Goal: Information Seeking & Learning: Learn about a topic

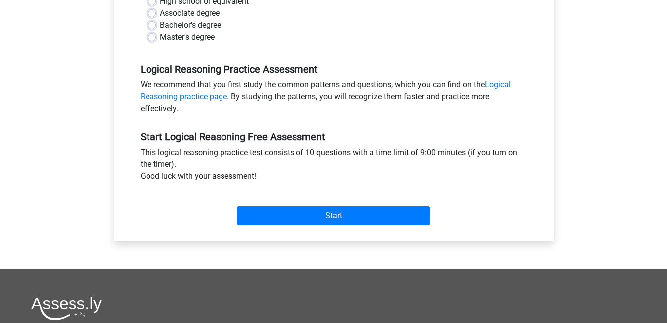
scroll to position [248, 0]
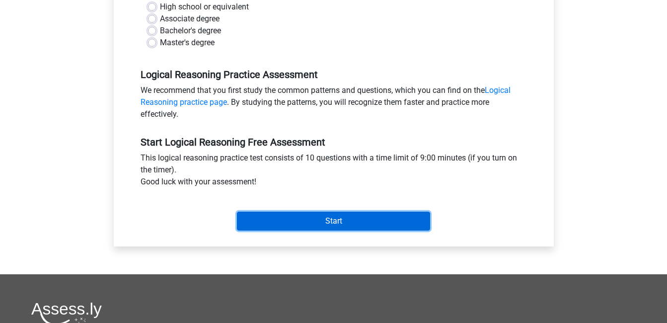
click at [317, 218] on input "Start" at bounding box center [333, 221] width 193 height 19
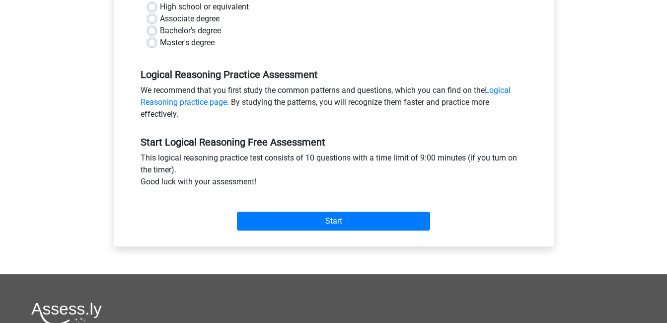
click at [172, 38] on label "Master's degree" at bounding box center [187, 43] width 55 height 12
click at [156, 38] on input "Master's degree" at bounding box center [152, 42] width 8 height 10
radio input "true"
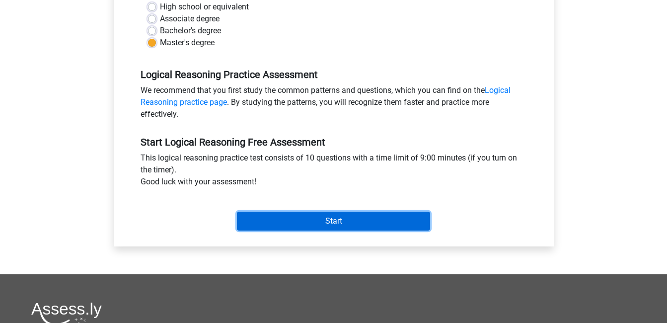
click at [281, 220] on input "Start" at bounding box center [333, 221] width 193 height 19
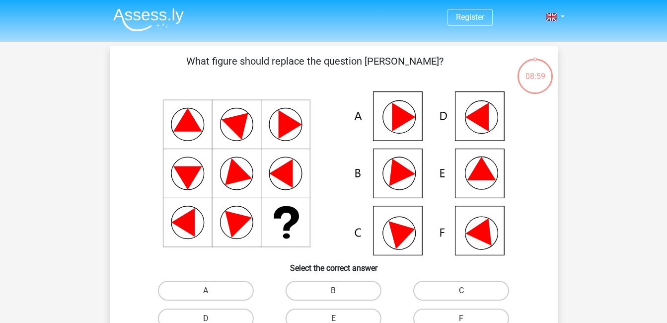
scroll to position [50, 0]
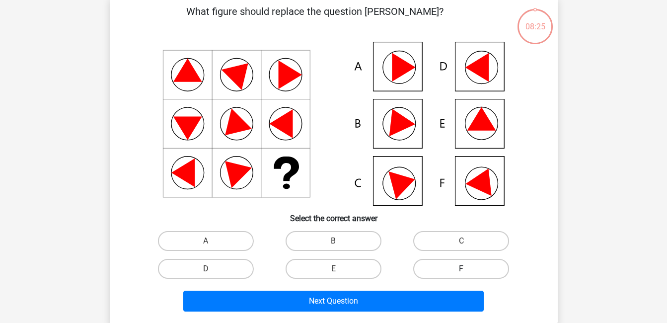
click at [433, 267] on label "F" at bounding box center [461, 269] width 96 height 20
click at [462, 269] on input "F" at bounding box center [465, 272] width 6 height 6
radio input "true"
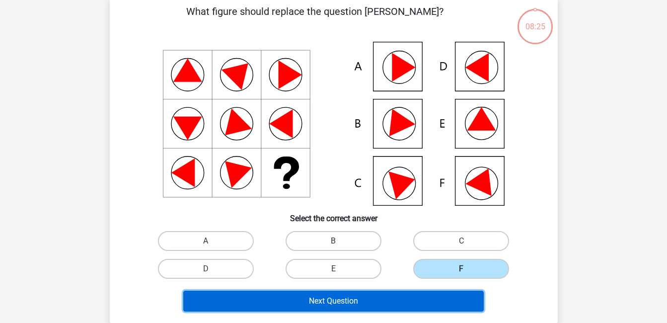
click at [401, 301] on button "Next Question" at bounding box center [333, 301] width 301 height 21
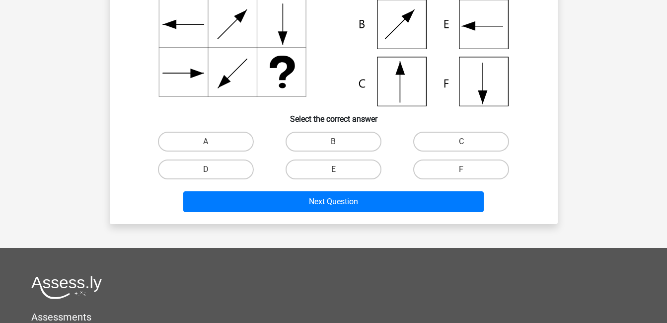
scroll to position [0, 0]
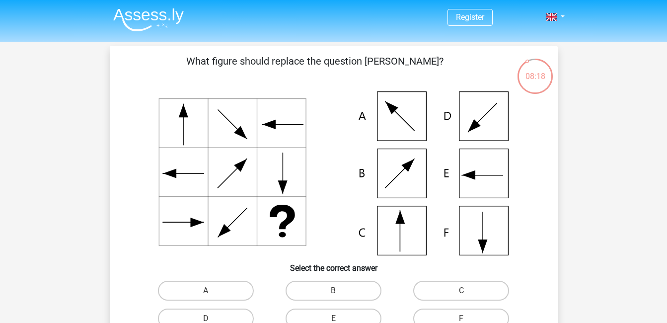
click at [534, 74] on div "08:18" at bounding box center [535, 70] width 37 height 25
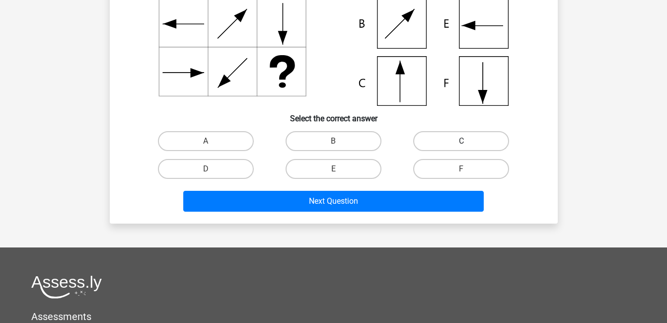
scroll to position [149, 0]
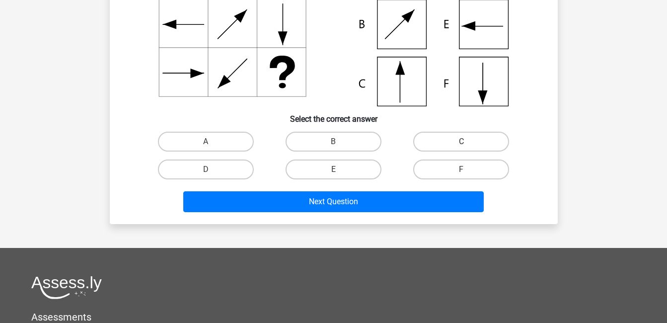
click at [455, 138] on label "C" at bounding box center [461, 142] width 96 height 20
click at [462, 142] on input "C" at bounding box center [465, 145] width 6 height 6
radio input "true"
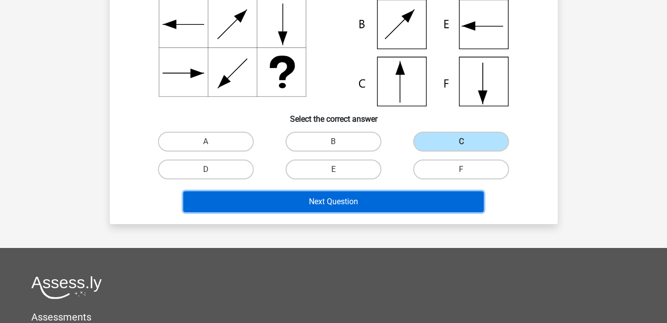
click at [377, 202] on button "Next Question" at bounding box center [333, 201] width 301 height 21
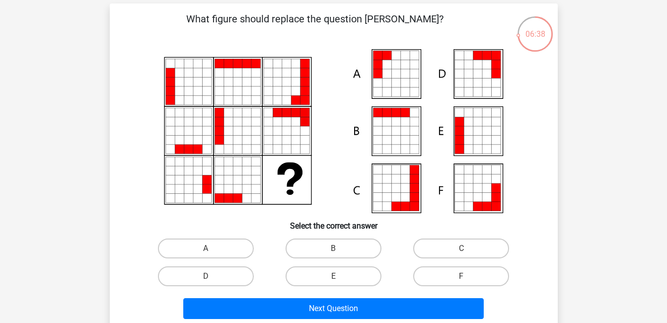
scroll to position [99, 0]
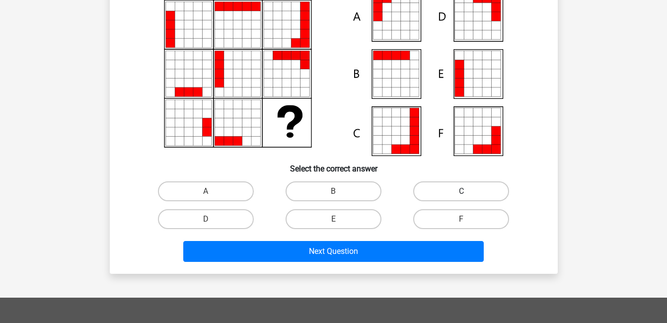
click at [456, 182] on label "C" at bounding box center [461, 191] width 96 height 20
click at [462, 191] on input "C" at bounding box center [465, 194] width 6 height 6
radio input "true"
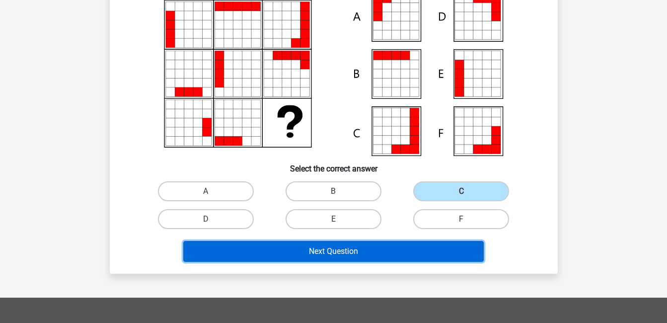
click at [424, 249] on button "Next Question" at bounding box center [333, 251] width 301 height 21
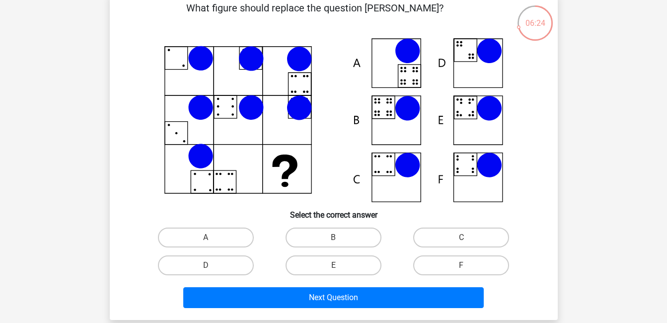
scroll to position [46, 0]
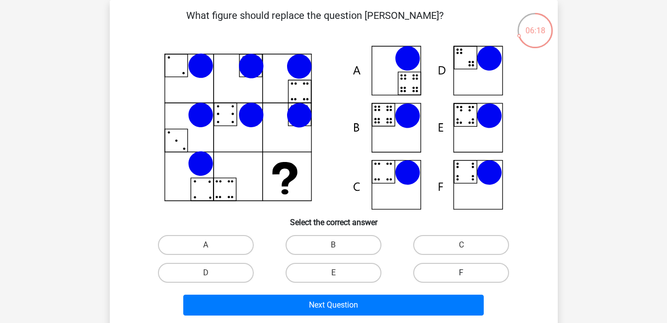
click at [437, 269] on label "F" at bounding box center [461, 273] width 96 height 20
click at [462, 273] on input "F" at bounding box center [465, 276] width 6 height 6
radio input "true"
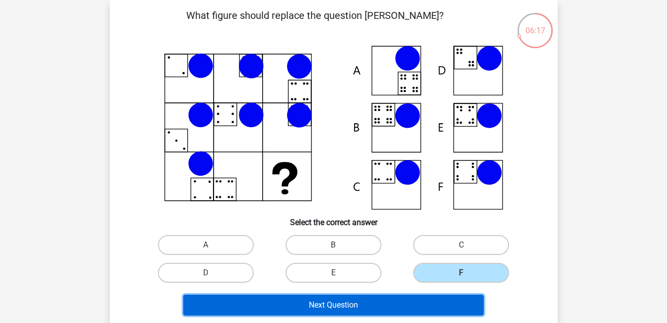
click at [415, 302] on button "Next Question" at bounding box center [333, 305] width 301 height 21
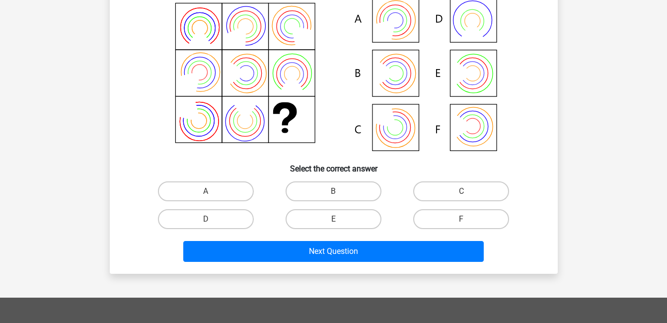
scroll to position [149, 0]
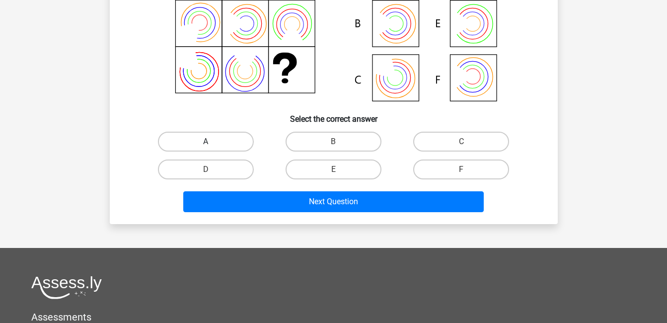
click at [235, 142] on label "A" at bounding box center [206, 142] width 96 height 20
click at [212, 142] on input "A" at bounding box center [209, 145] width 6 height 6
radio input "true"
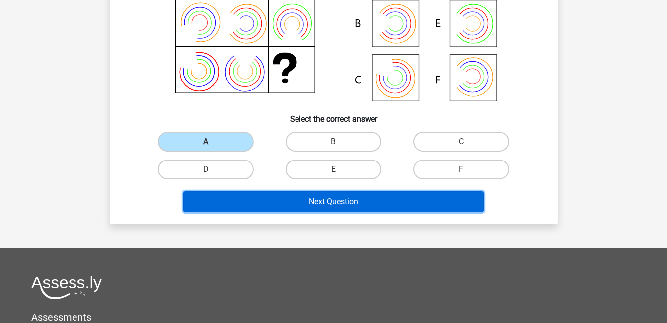
click at [358, 211] on button "Next Question" at bounding box center [333, 201] width 301 height 21
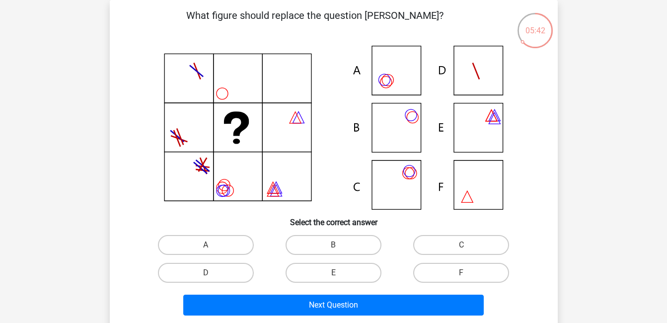
scroll to position [95, 0]
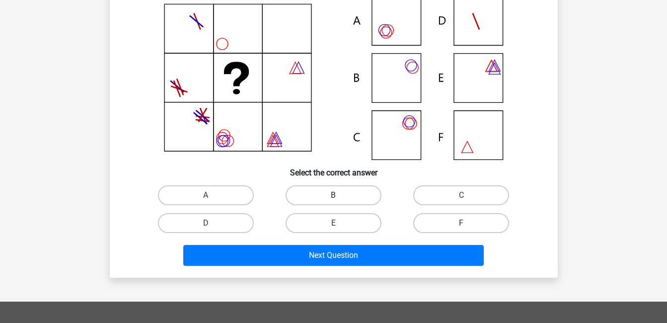
click at [329, 199] on label "B" at bounding box center [334, 195] width 96 height 20
click at [333, 199] on input "B" at bounding box center [336, 198] width 6 height 6
radio input "true"
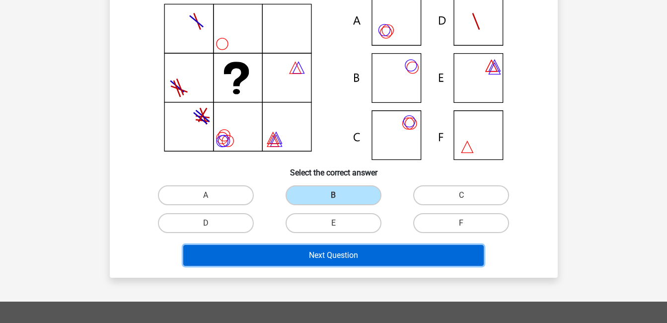
click at [329, 252] on button "Next Question" at bounding box center [333, 255] width 301 height 21
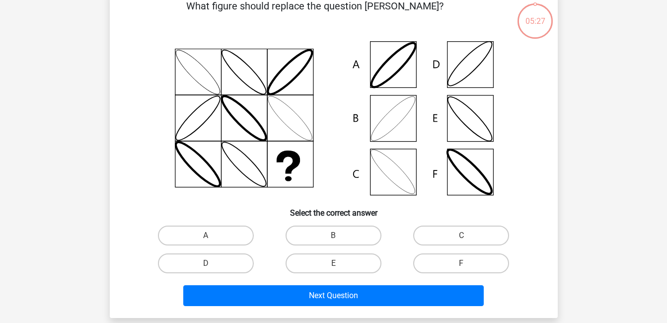
scroll to position [46, 0]
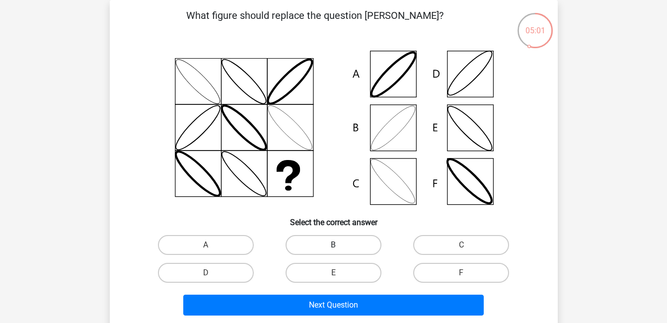
click at [344, 246] on label "B" at bounding box center [334, 245] width 96 height 20
click at [340, 246] on input "B" at bounding box center [336, 248] width 6 height 6
radio input "true"
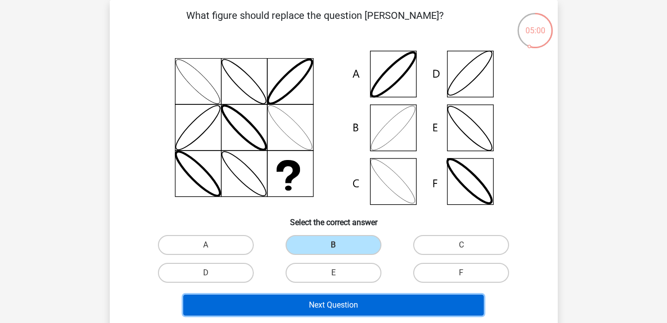
click at [377, 301] on button "Next Question" at bounding box center [333, 305] width 301 height 21
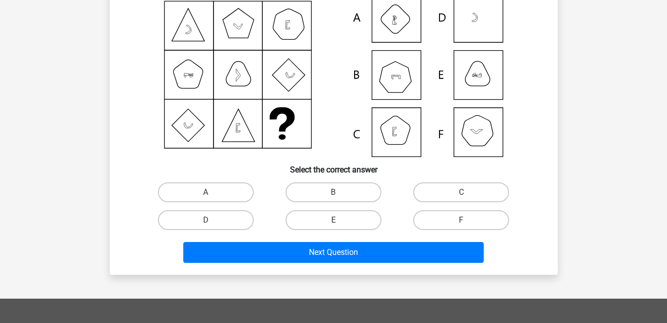
scroll to position [99, 0]
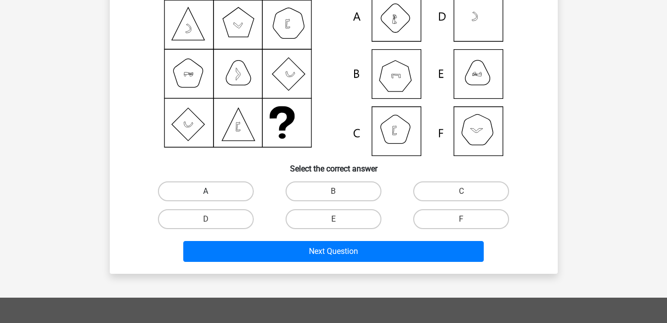
click at [235, 185] on label "A" at bounding box center [206, 191] width 96 height 20
click at [212, 191] on input "A" at bounding box center [209, 194] width 6 height 6
radio input "true"
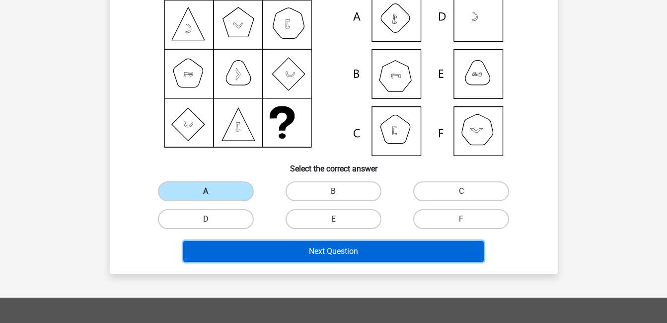
click at [340, 249] on button "Next Question" at bounding box center [333, 251] width 301 height 21
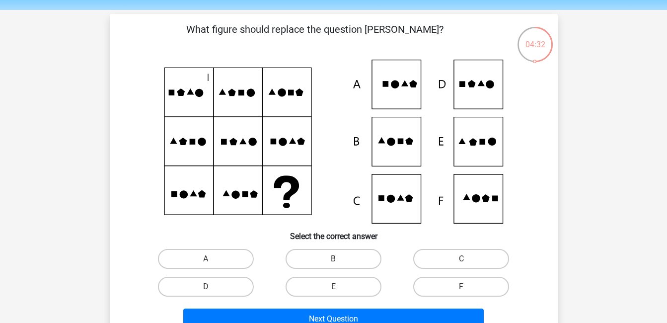
scroll to position [50, 0]
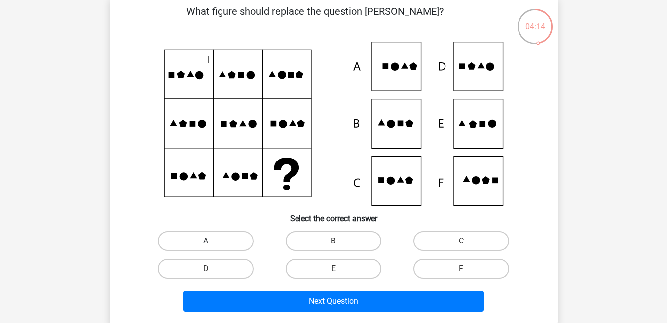
click at [232, 250] on label "A" at bounding box center [206, 241] width 96 height 20
click at [212, 247] on input "A" at bounding box center [209, 244] width 6 height 6
radio input "true"
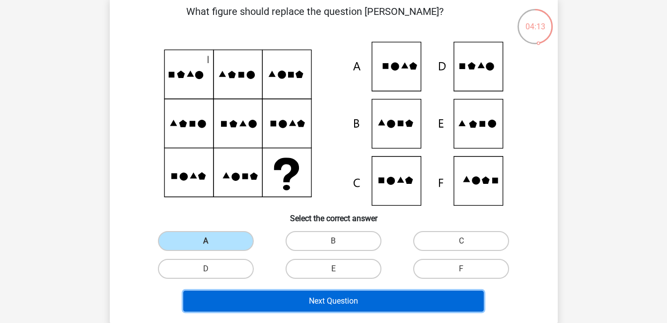
click at [264, 299] on button "Next Question" at bounding box center [333, 301] width 301 height 21
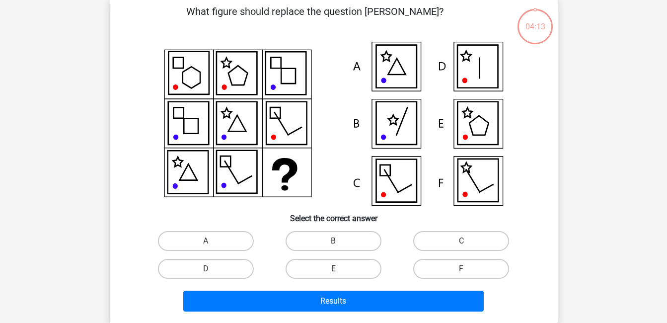
scroll to position [46, 0]
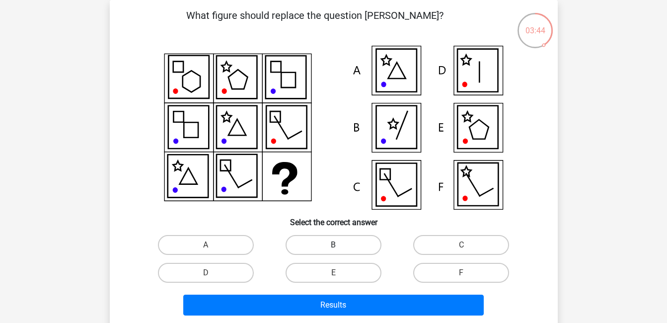
click at [321, 245] on label "B" at bounding box center [334, 245] width 96 height 20
click at [333, 245] on input "B" at bounding box center [336, 248] width 6 height 6
radio input "true"
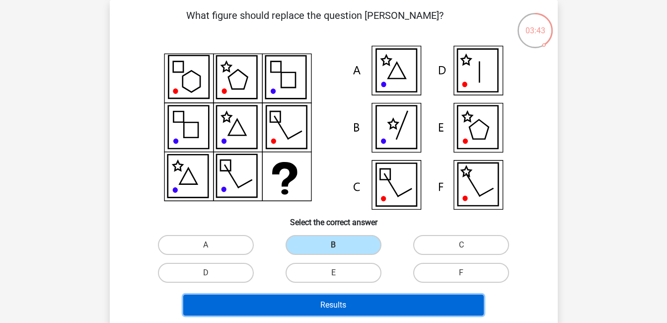
click at [320, 306] on button "Results" at bounding box center [333, 305] width 301 height 21
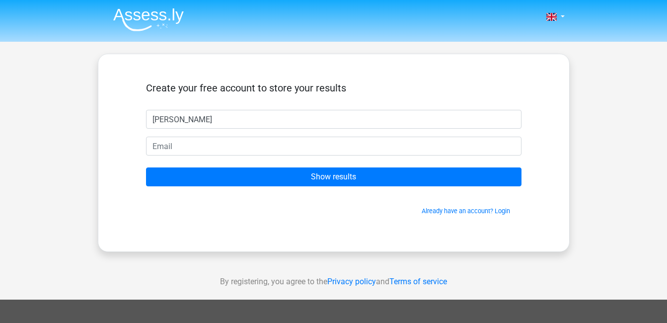
type input "[PERSON_NAME]"
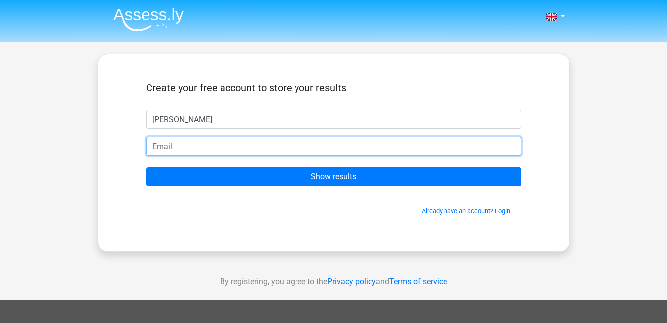
click at [271, 143] on input "email" at bounding box center [334, 146] width 376 height 19
type input "[EMAIL_ADDRESS][DOMAIN_NAME]"
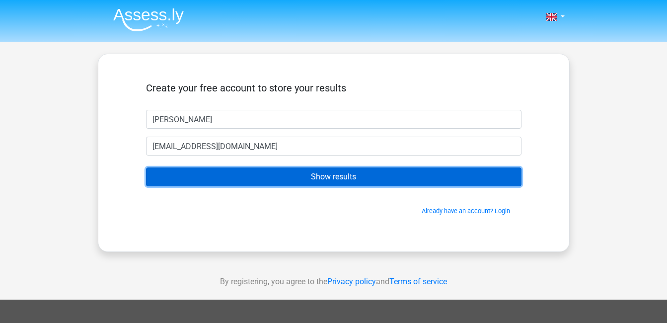
click at [282, 177] on input "Show results" at bounding box center [334, 176] width 376 height 19
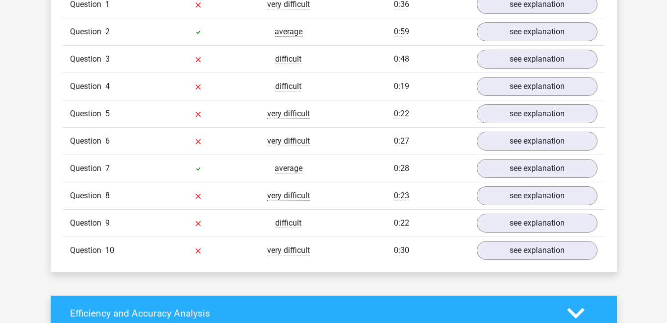
scroll to position [795, 0]
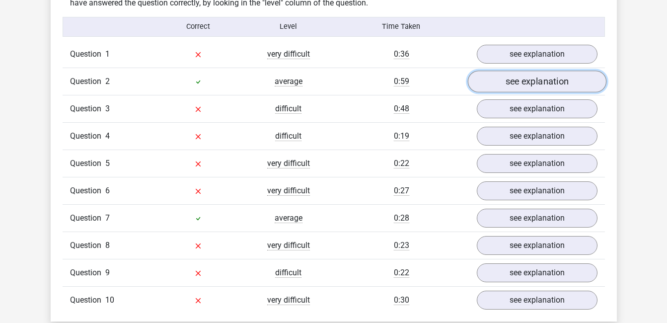
click at [488, 80] on link "see explanation" at bounding box center [537, 82] width 139 height 22
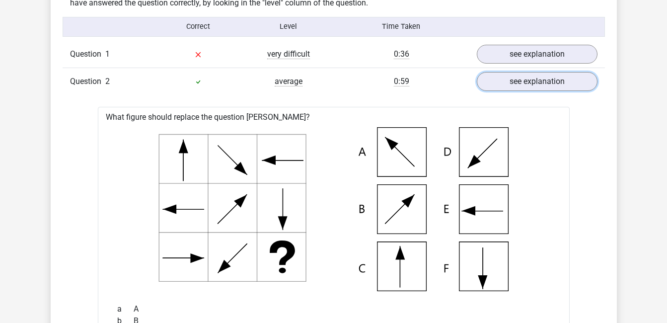
scroll to position [745, 0]
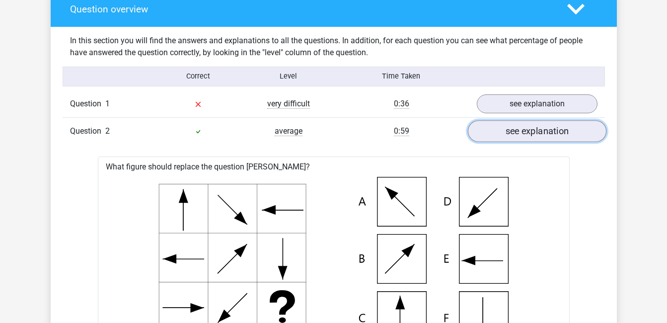
click at [493, 133] on link "see explanation" at bounding box center [537, 131] width 139 height 22
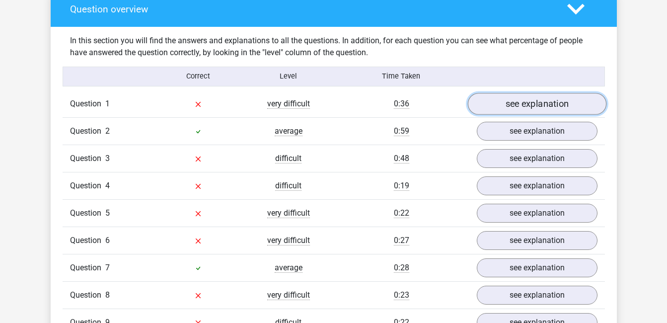
click at [517, 104] on link "see explanation" at bounding box center [537, 104] width 139 height 22
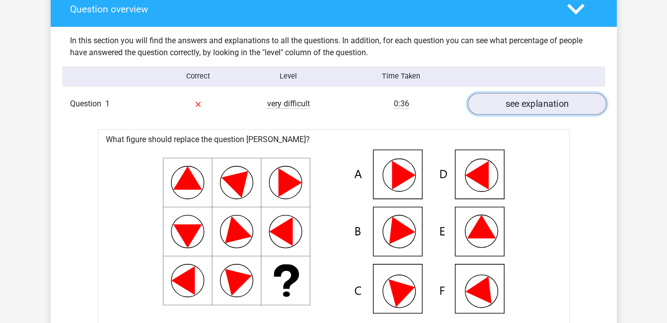
click at [526, 95] on link "see explanation" at bounding box center [537, 104] width 139 height 22
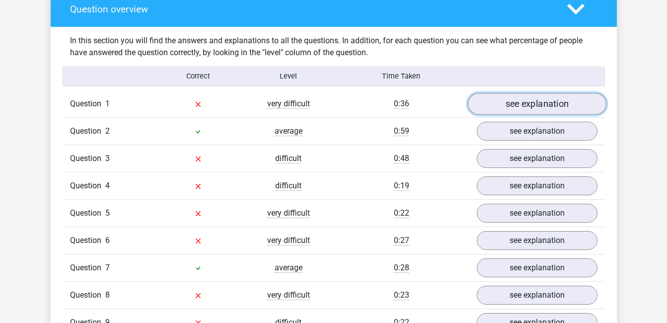
click at [521, 98] on link "see explanation" at bounding box center [537, 104] width 139 height 22
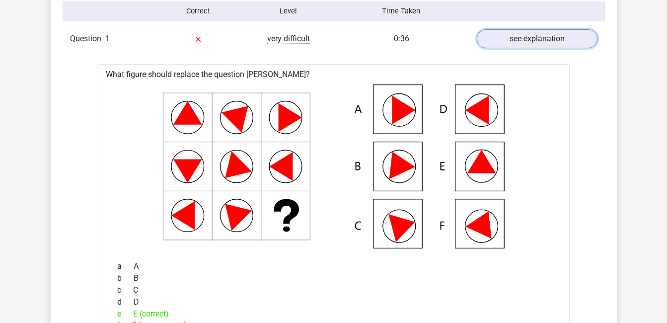
scroll to position [795, 0]
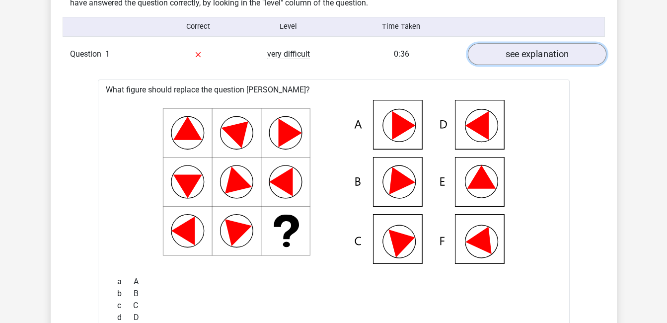
click at [538, 64] on link "see explanation" at bounding box center [537, 54] width 139 height 22
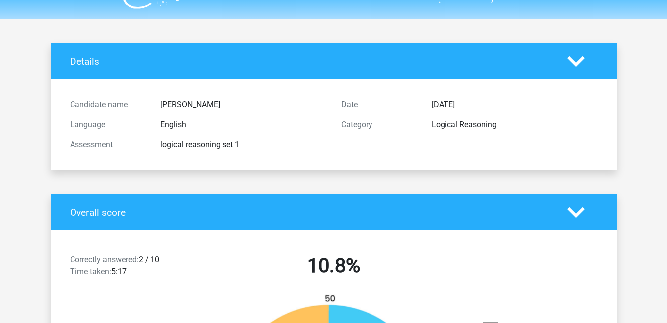
scroll to position [0, 0]
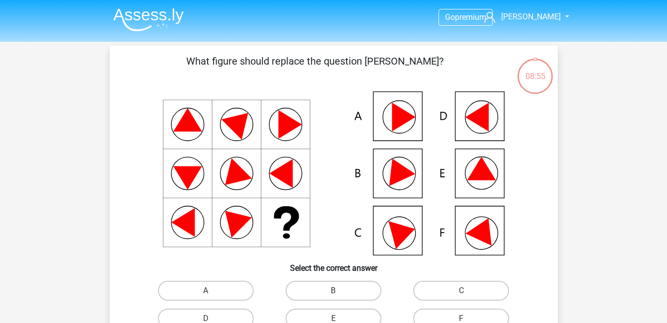
click at [142, 17] on img at bounding box center [148, 19] width 71 height 23
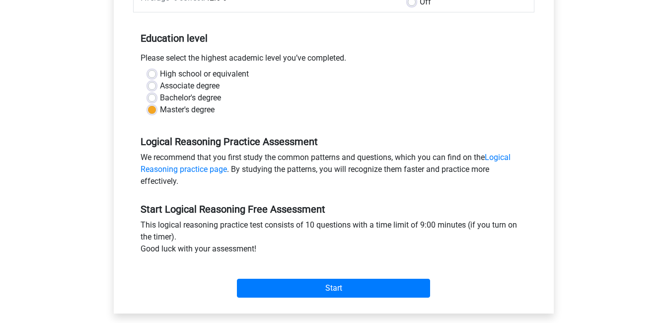
scroll to position [199, 0]
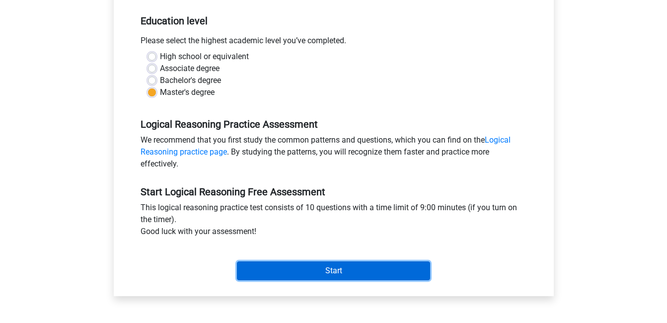
click at [322, 268] on input "Start" at bounding box center [333, 270] width 193 height 19
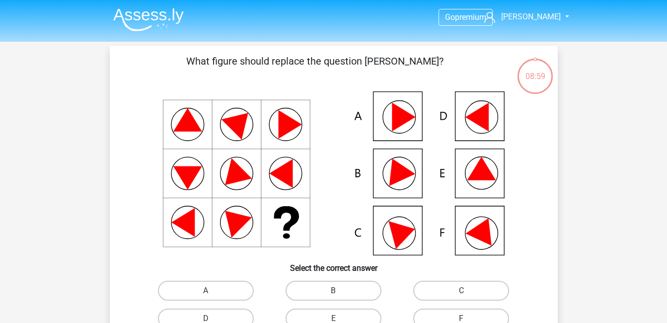
scroll to position [50, 0]
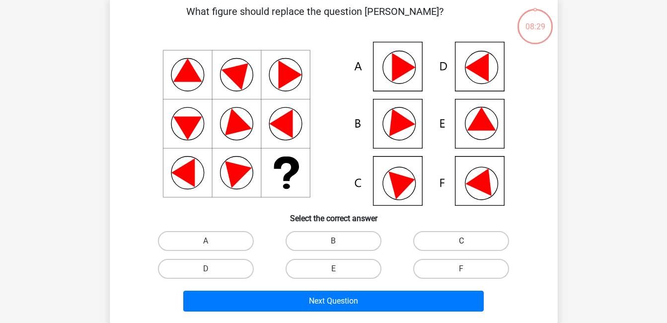
click at [466, 238] on label "C" at bounding box center [461, 241] width 96 height 20
click at [466, 241] on input "C" at bounding box center [465, 244] width 6 height 6
radio input "true"
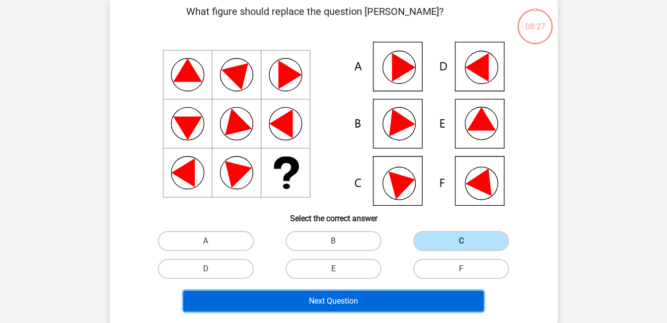
click at [403, 302] on button "Next Question" at bounding box center [333, 301] width 301 height 21
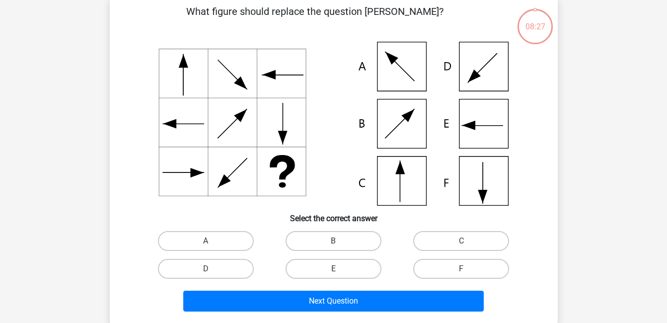
scroll to position [46, 0]
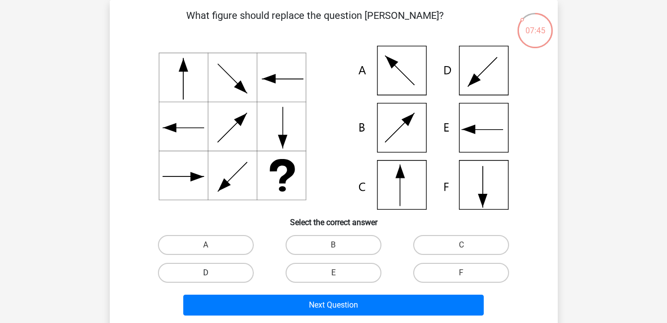
click at [239, 273] on label "D" at bounding box center [206, 273] width 96 height 20
click at [212, 273] on input "D" at bounding box center [209, 276] width 6 height 6
radio input "true"
click at [431, 241] on label "C" at bounding box center [461, 245] width 96 height 20
click at [462, 245] on input "C" at bounding box center [465, 248] width 6 height 6
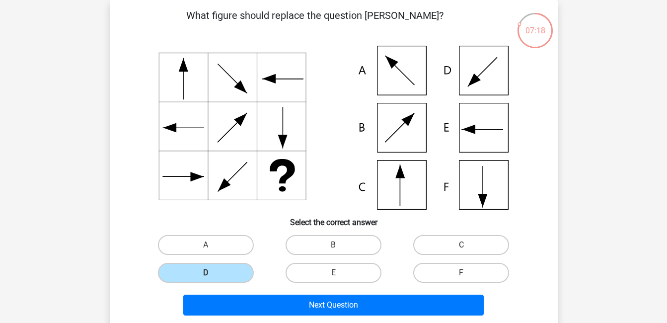
radio input "true"
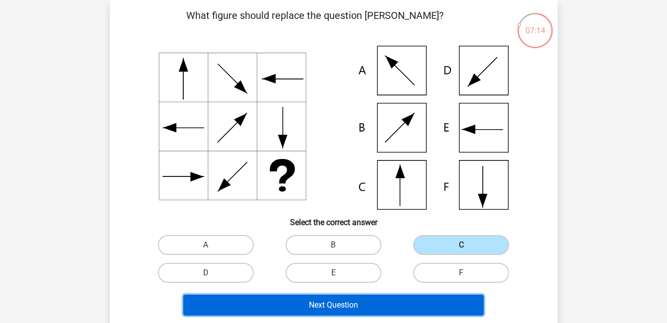
click at [382, 301] on button "Next Question" at bounding box center [333, 305] width 301 height 21
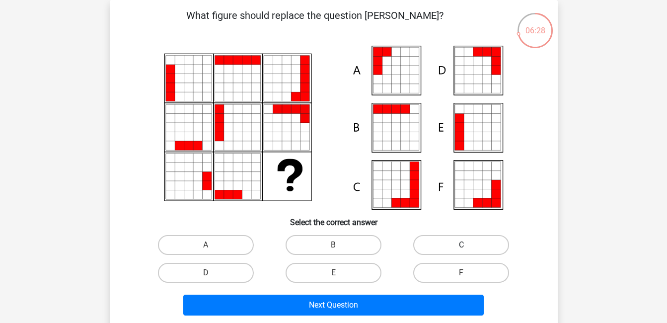
click at [463, 244] on label "C" at bounding box center [461, 245] width 96 height 20
click at [463, 245] on input "C" at bounding box center [465, 248] width 6 height 6
radio input "true"
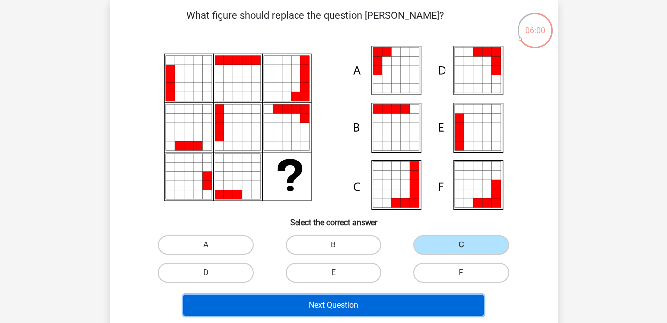
click at [334, 295] on button "Next Question" at bounding box center [333, 305] width 301 height 21
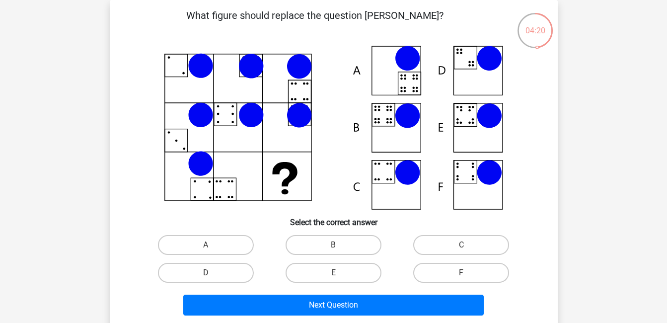
click at [400, 124] on icon at bounding box center [407, 115] width 25 height 25
click at [321, 242] on label "B" at bounding box center [334, 245] width 96 height 20
click at [333, 245] on input "B" at bounding box center [336, 248] width 6 height 6
radio input "true"
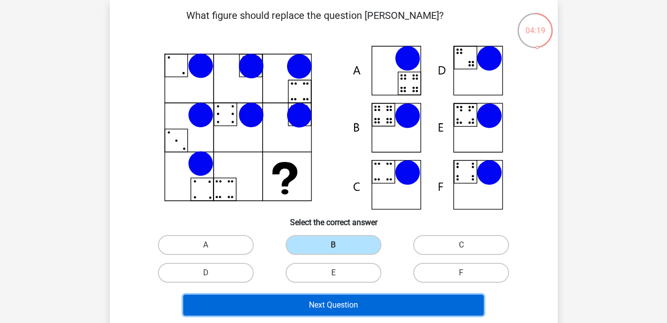
click at [365, 299] on button "Next Question" at bounding box center [333, 305] width 301 height 21
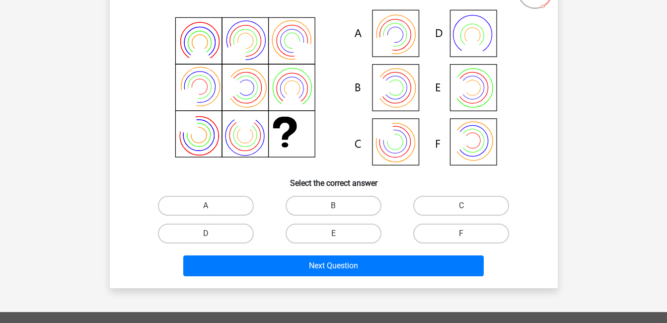
scroll to position [145, 0]
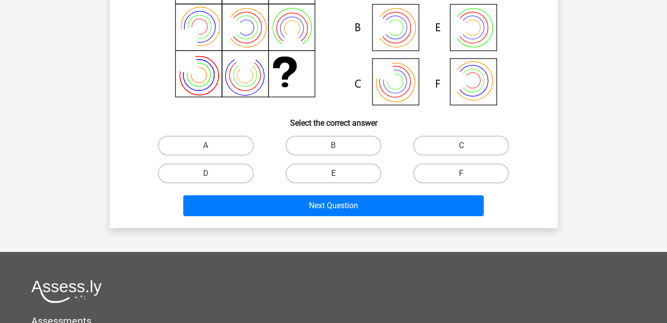
click at [341, 178] on label "E" at bounding box center [334, 174] width 96 height 20
click at [340, 178] on input "E" at bounding box center [336, 176] width 6 height 6
radio input "true"
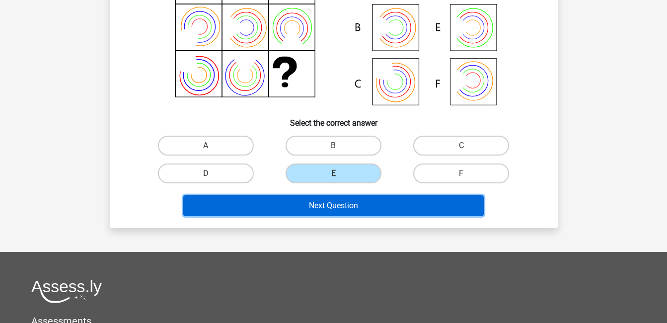
click at [341, 195] on button "Next Question" at bounding box center [333, 205] width 301 height 21
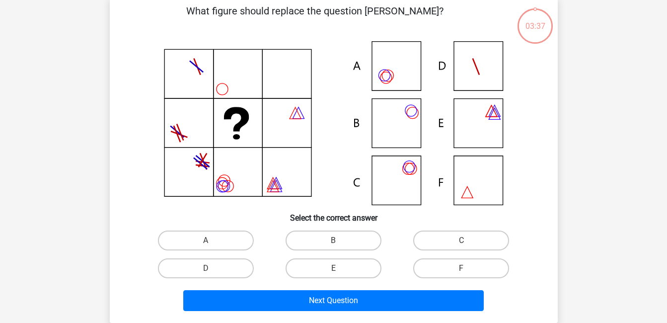
scroll to position [46, 0]
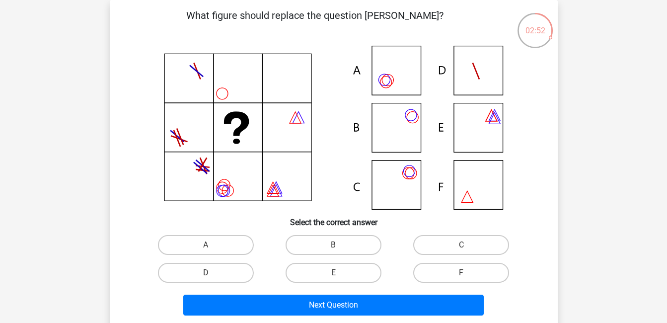
click at [396, 191] on icon at bounding box center [334, 128] width 401 height 164
click at [440, 240] on label "C" at bounding box center [461, 245] width 96 height 20
click at [462, 245] on input "C" at bounding box center [465, 248] width 6 height 6
radio input "true"
click at [395, 136] on icon at bounding box center [334, 128] width 401 height 164
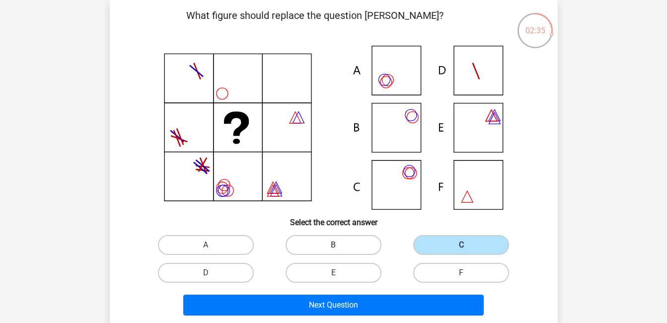
click at [315, 245] on label "B" at bounding box center [334, 245] width 96 height 20
click at [333, 245] on input "B" at bounding box center [336, 248] width 6 height 6
radio input "true"
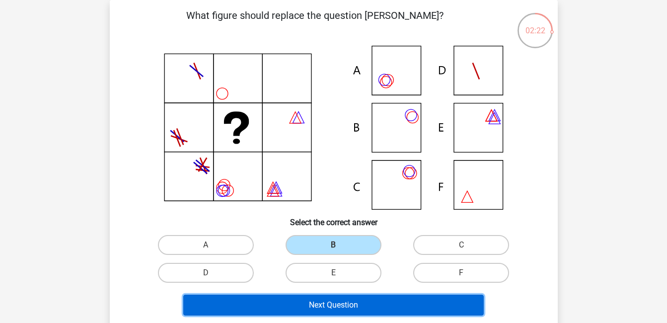
click at [362, 305] on button "Next Question" at bounding box center [333, 305] width 301 height 21
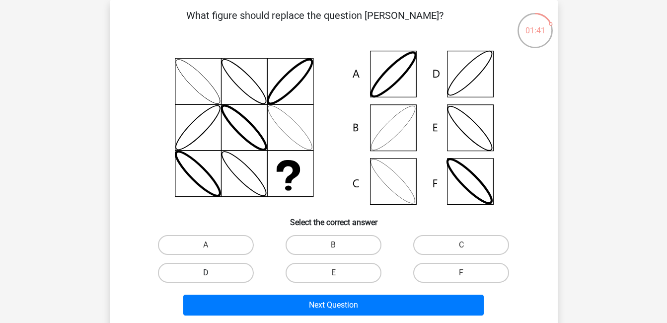
click at [223, 275] on label "D" at bounding box center [206, 273] width 96 height 20
click at [212, 275] on input "D" at bounding box center [209, 276] width 6 height 6
radio input "true"
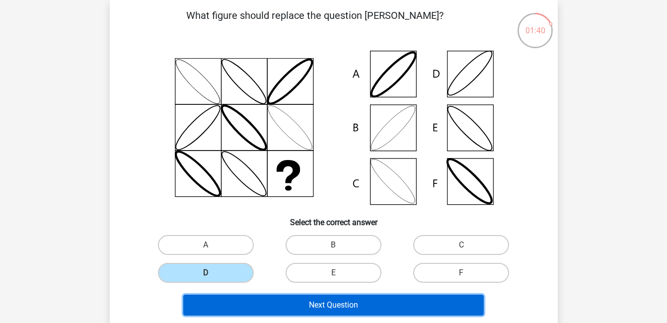
click at [302, 314] on button "Next Question" at bounding box center [333, 305] width 301 height 21
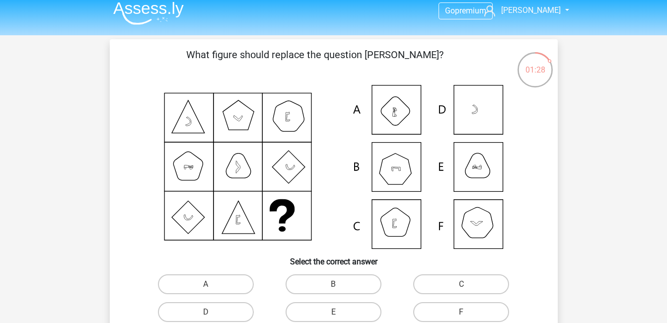
scroll to position [0, 0]
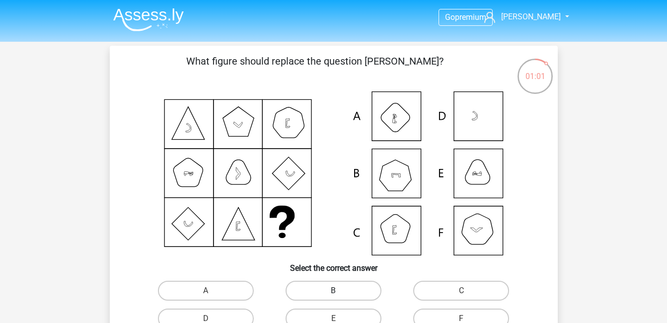
click at [333, 286] on label "B" at bounding box center [334, 291] width 96 height 20
click at [333, 291] on input "B" at bounding box center [336, 294] width 6 height 6
radio input "true"
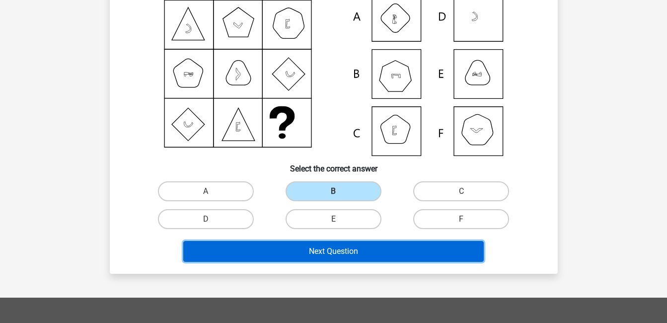
click at [400, 254] on button "Next Question" at bounding box center [333, 251] width 301 height 21
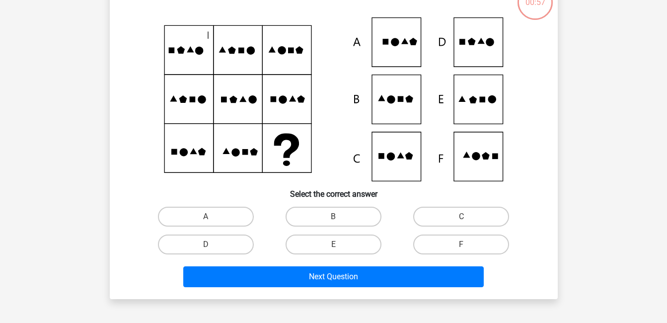
scroll to position [46, 0]
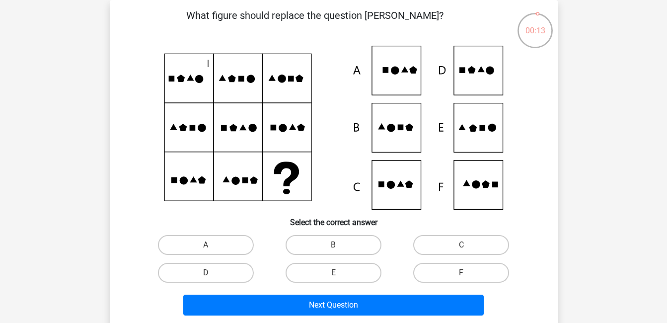
click at [477, 123] on icon at bounding box center [334, 128] width 401 height 164
click at [318, 269] on label "E" at bounding box center [334, 273] width 96 height 20
click at [333, 273] on input "E" at bounding box center [336, 276] width 6 height 6
radio input "true"
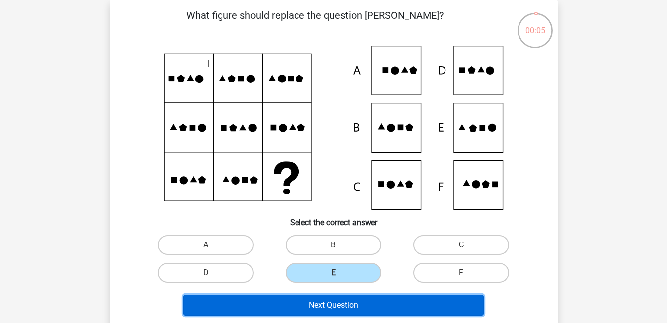
click at [337, 314] on button "Next Question" at bounding box center [333, 305] width 301 height 21
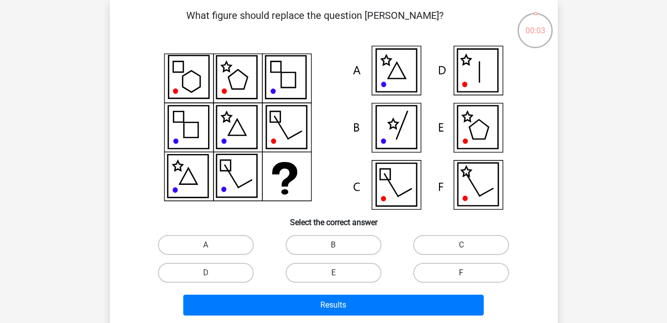
click at [436, 271] on label "F" at bounding box center [461, 273] width 96 height 20
click at [462, 273] on input "F" at bounding box center [465, 276] width 6 height 6
radio input "true"
click at [388, 317] on div "Results" at bounding box center [334, 307] width 384 height 25
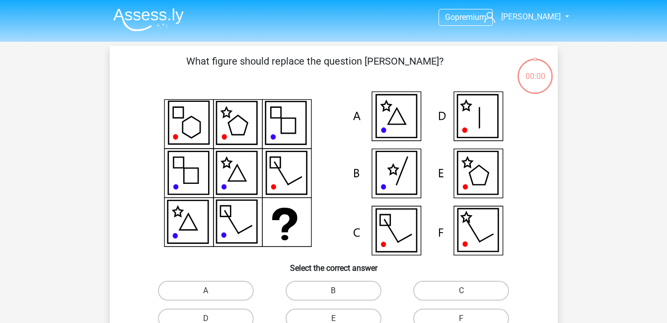
scroll to position [46, 0]
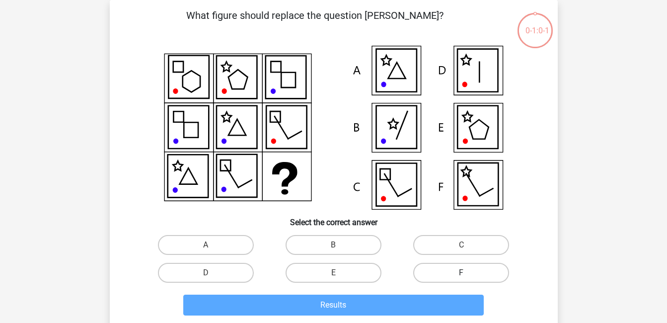
click at [458, 271] on label "F" at bounding box center [461, 273] width 96 height 20
click at [462, 273] on input "F" at bounding box center [465, 276] width 6 height 6
radio input "true"
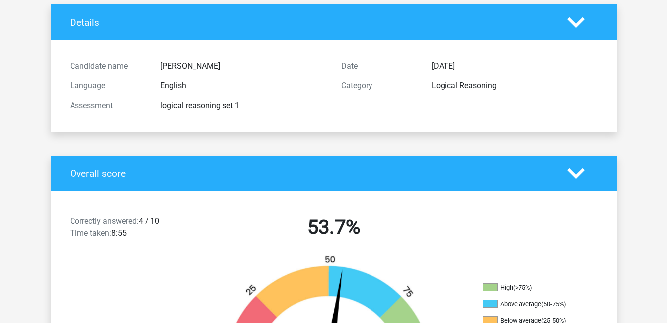
scroll to position [199, 0]
